Goal: Task Accomplishment & Management: Manage account settings

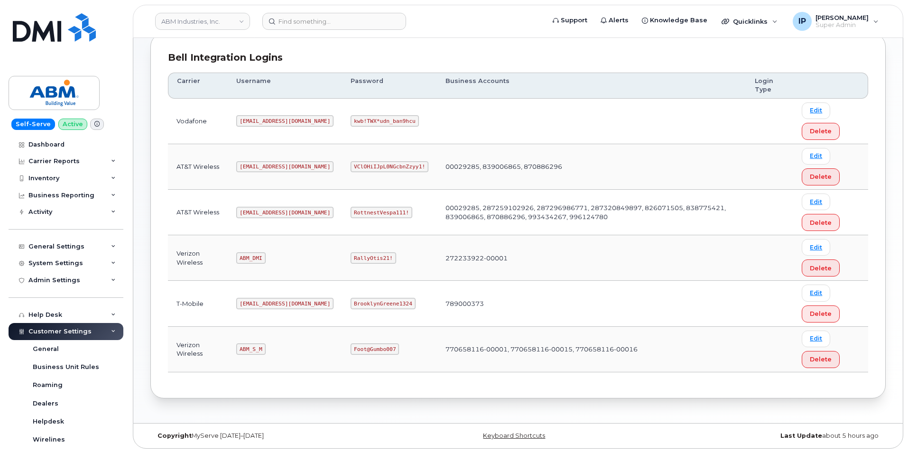
scroll to position [129, 0]
drag, startPoint x: 263, startPoint y: 256, endPoint x: 239, endPoint y: 255, distance: 23.2
click at [239, 255] on code "ABM_DMI" at bounding box center [250, 256] width 29 height 11
copy code "ABM_DMI"
drag, startPoint x: 263, startPoint y: 344, endPoint x: 237, endPoint y: 344, distance: 25.6
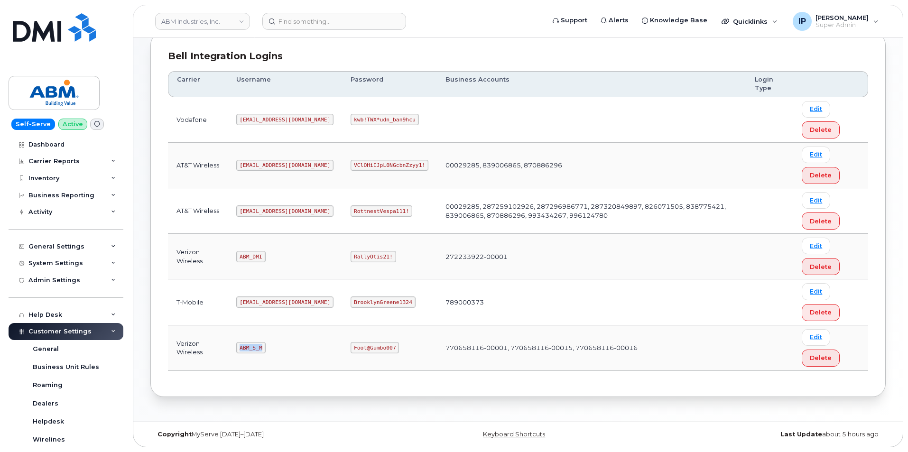
click at [237, 344] on td "ABM_S_M" at bounding box center [285, 348] width 114 height 46
copy code "ABM_S_M"
click at [809, 339] on link "Edit" at bounding box center [815, 337] width 28 height 17
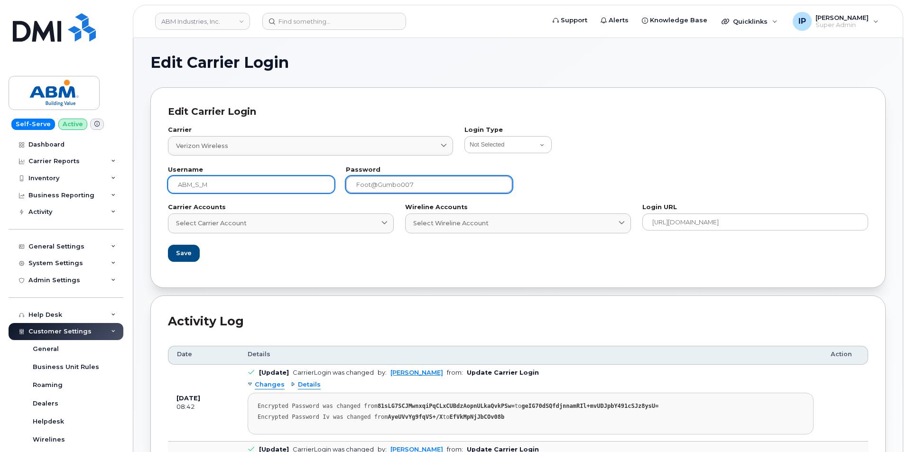
drag, startPoint x: 457, startPoint y: 179, endPoint x: 276, endPoint y: 180, distance: 181.6
click at [276, 180] on div "Username ABM_S_M Password [SECURITY_DATA]" at bounding box center [517, 179] width 711 height 37
paste input "- PAssword"
drag, startPoint x: 403, startPoint y: 183, endPoint x: 321, endPoint y: 188, distance: 81.7
click at [321, 188] on div "Username ABM_S_M Password - PAssword" at bounding box center [517, 179] width 711 height 37
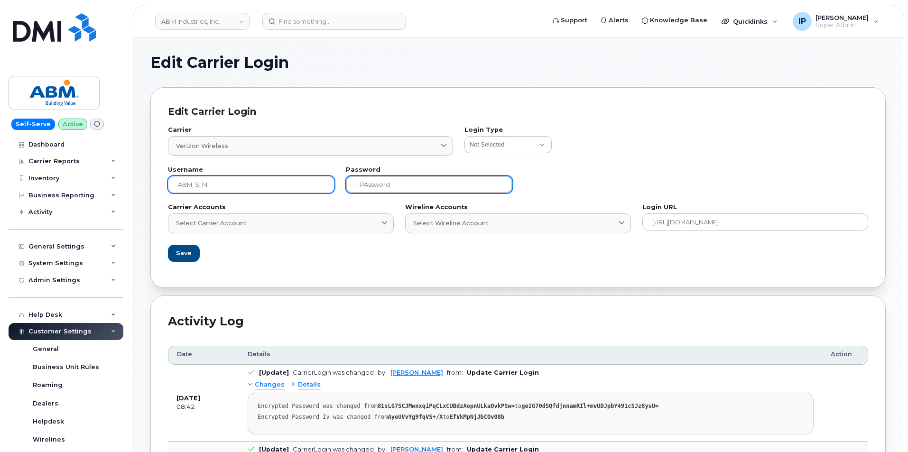
paste input "text"
drag, startPoint x: 363, startPoint y: 182, endPoint x: 313, endPoint y: 182, distance: 49.8
click at [315, 181] on div "Username ABM_S_M Password - PAssword" at bounding box center [517, 179] width 711 height 37
paste input "Headset34blue!"
type input "Headset34blue!"
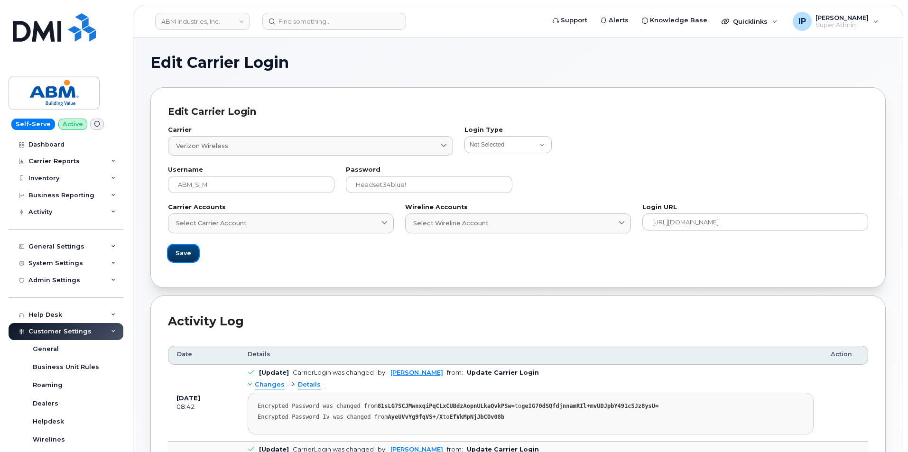
click at [180, 254] on span "Save" at bounding box center [183, 252] width 16 height 9
